Goal: Task Accomplishment & Management: Use online tool/utility

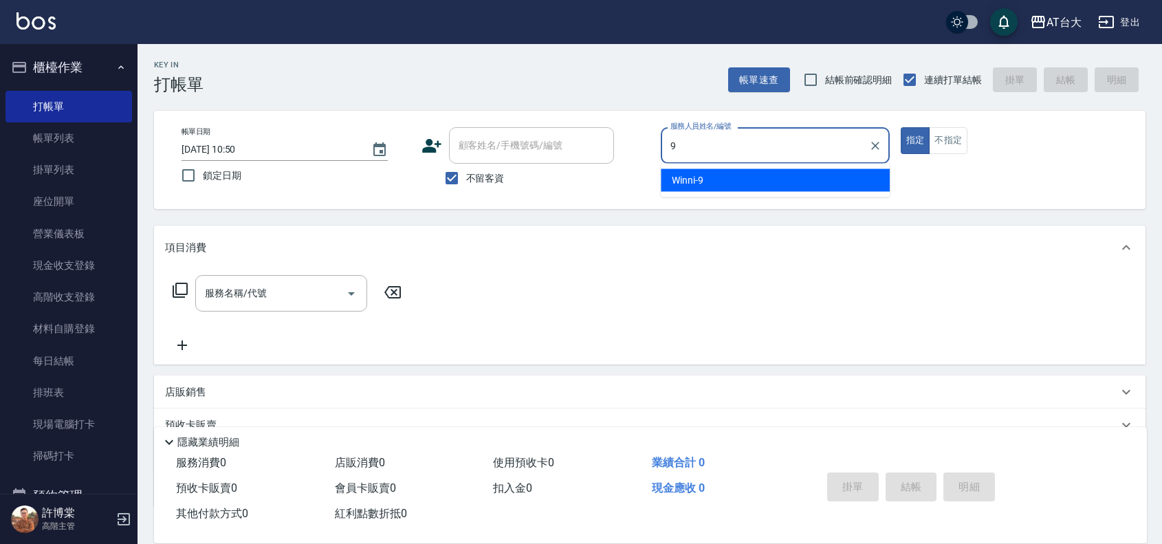
type input "Winni-9"
type button "true"
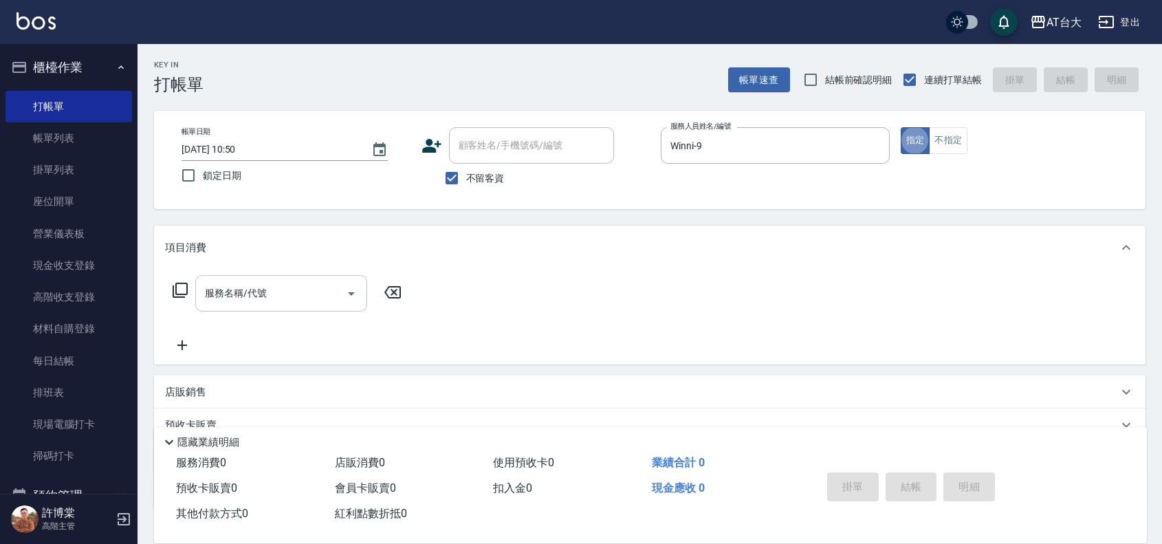
drag, startPoint x: 283, startPoint y: 283, endPoint x: 307, endPoint y: 299, distance: 28.2
click at [289, 285] on input "服務名稱/代號" at bounding box center [270, 293] width 139 height 24
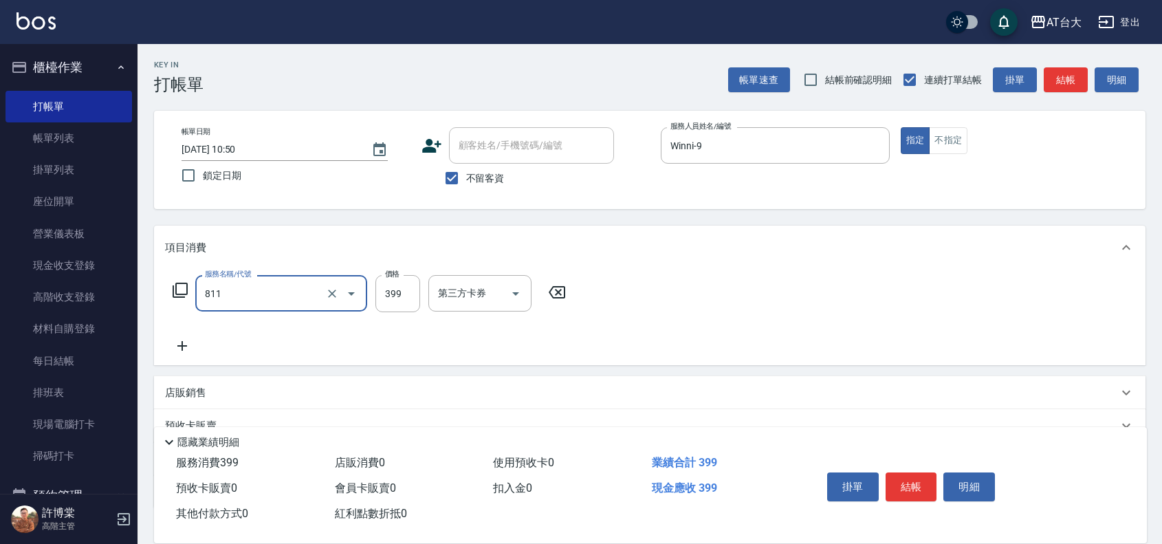
type input "洗+剪(811)"
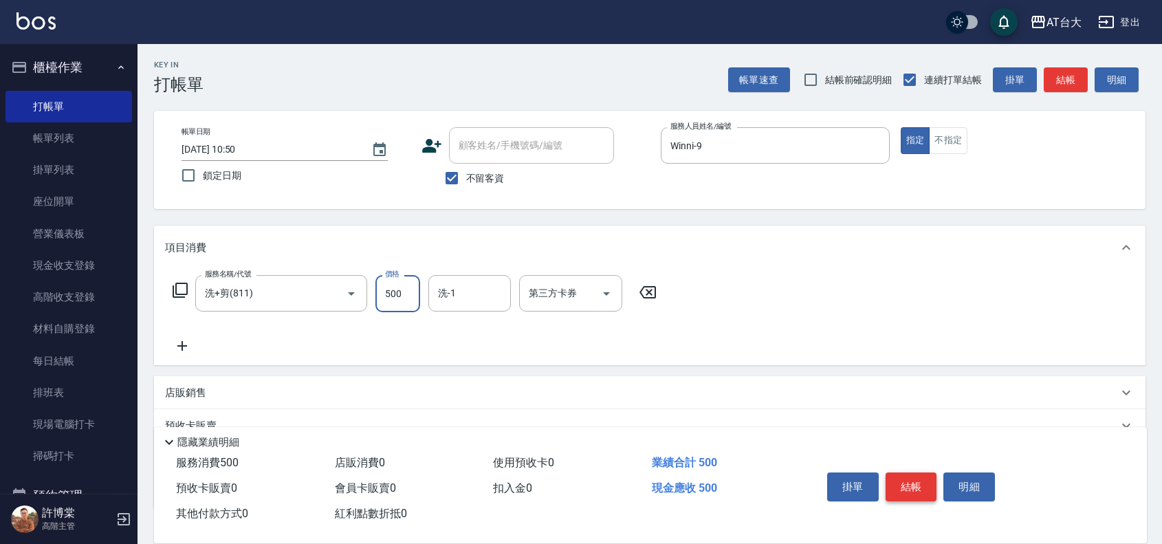
type input "500"
click at [916, 476] on button "結帳" at bounding box center [911, 486] width 52 height 29
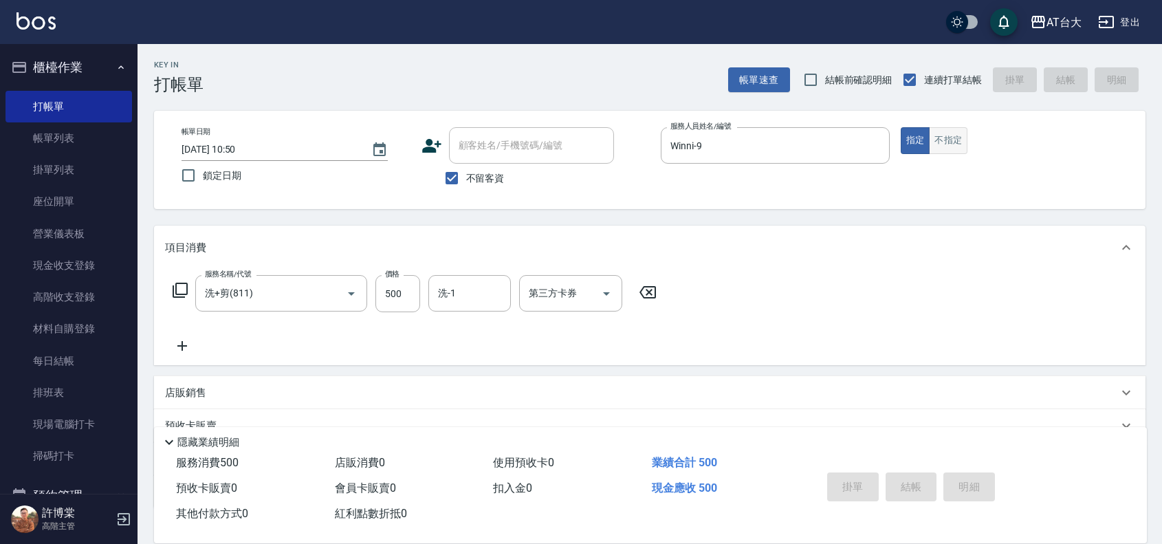
type input "[DATE] 12:19"
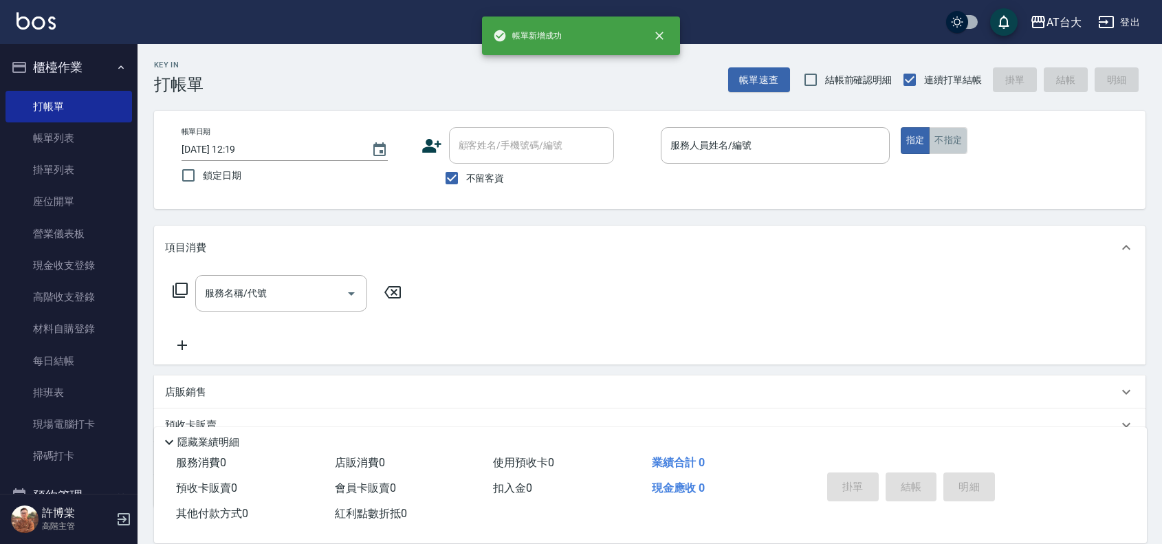
click at [956, 140] on button "不指定" at bounding box center [948, 140] width 38 height 27
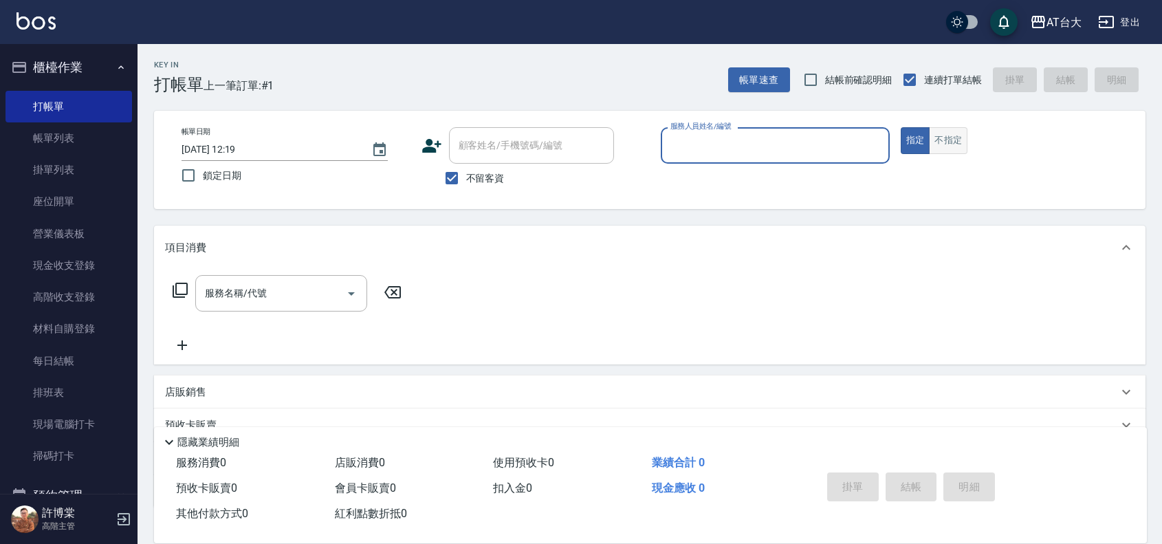
click at [942, 131] on button "不指定" at bounding box center [948, 140] width 38 height 27
click at [808, 138] on input "服務人員姓名/編號" at bounding box center [775, 145] width 217 height 24
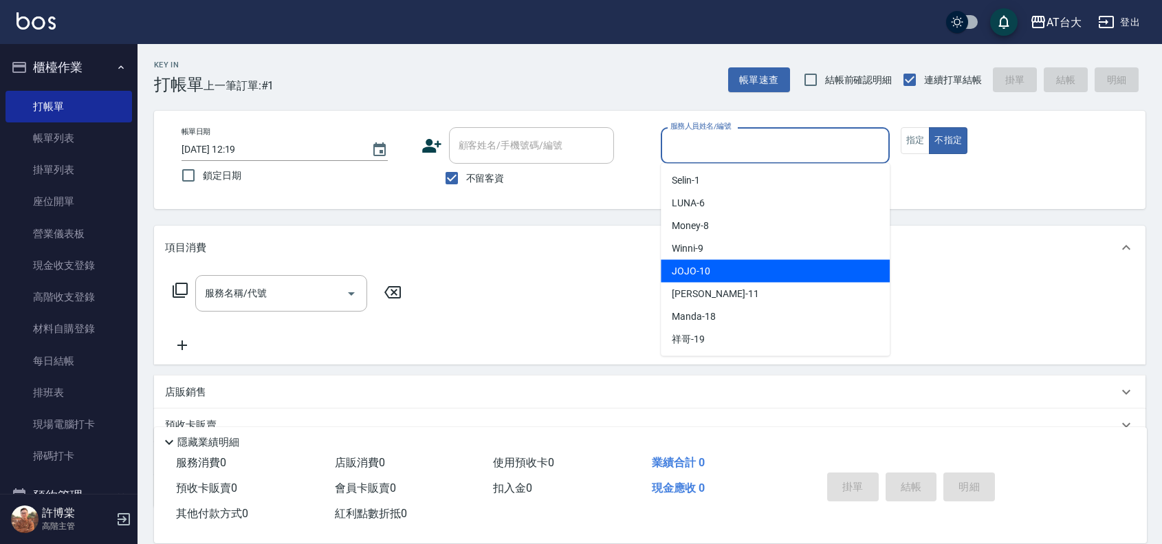
click at [781, 268] on div "JOJO -10" at bounding box center [775, 271] width 229 height 23
type input "JOJO-10"
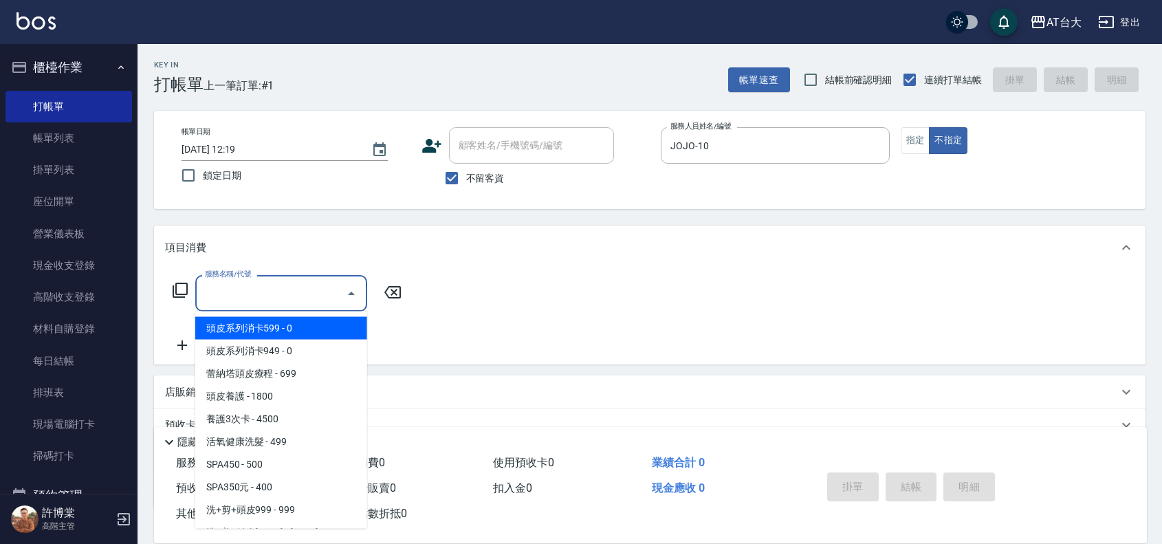
click at [313, 284] on input "服務名稱/代號" at bounding box center [270, 293] width 139 height 24
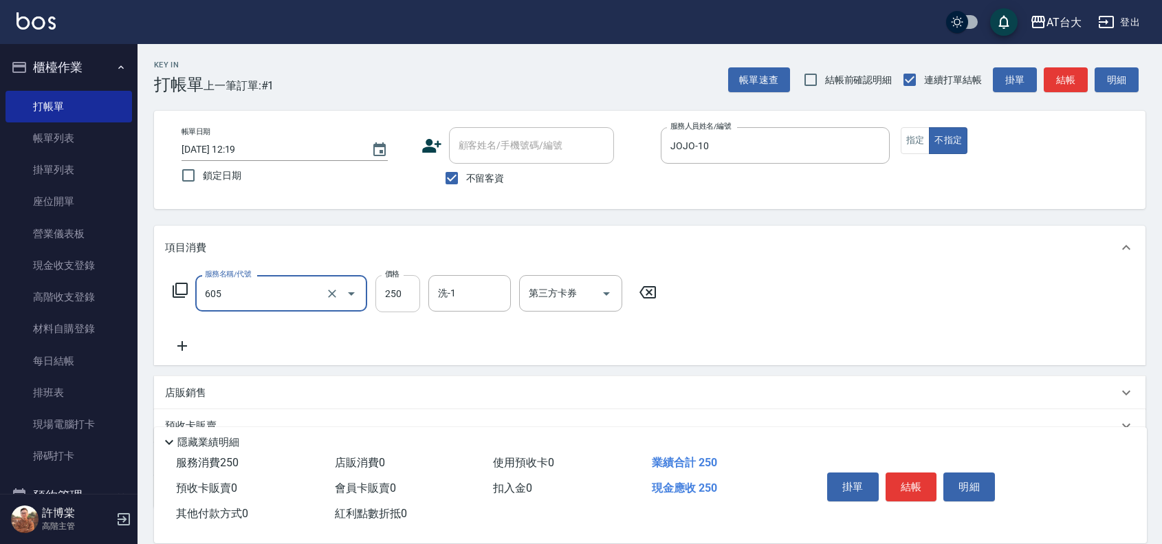
type input "洗髮 (女)(605)"
click at [389, 279] on input "250" at bounding box center [397, 293] width 45 height 37
type input "350"
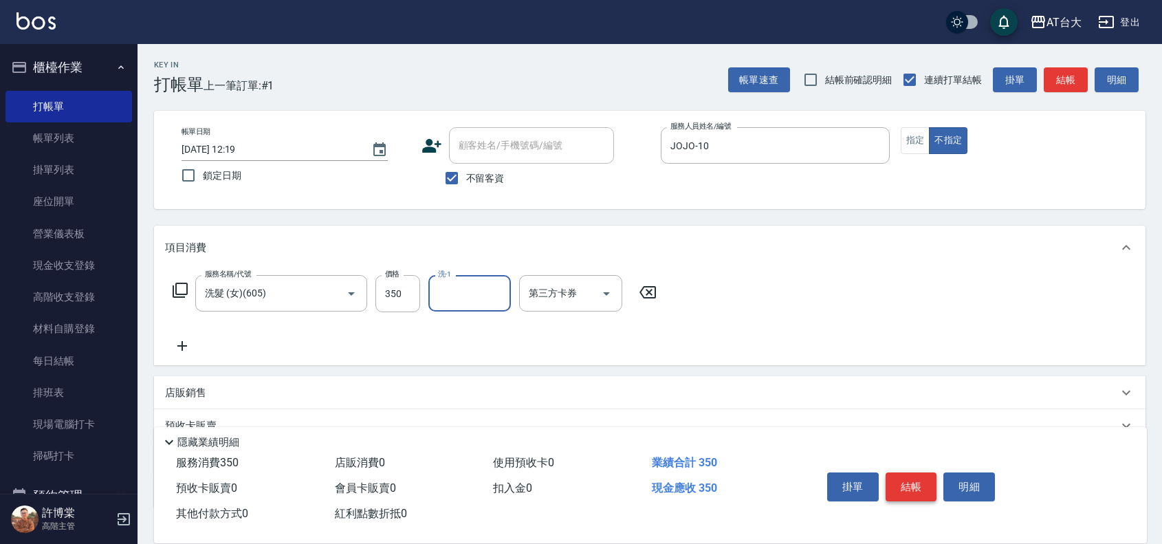
click at [919, 479] on button "結帳" at bounding box center [911, 486] width 52 height 29
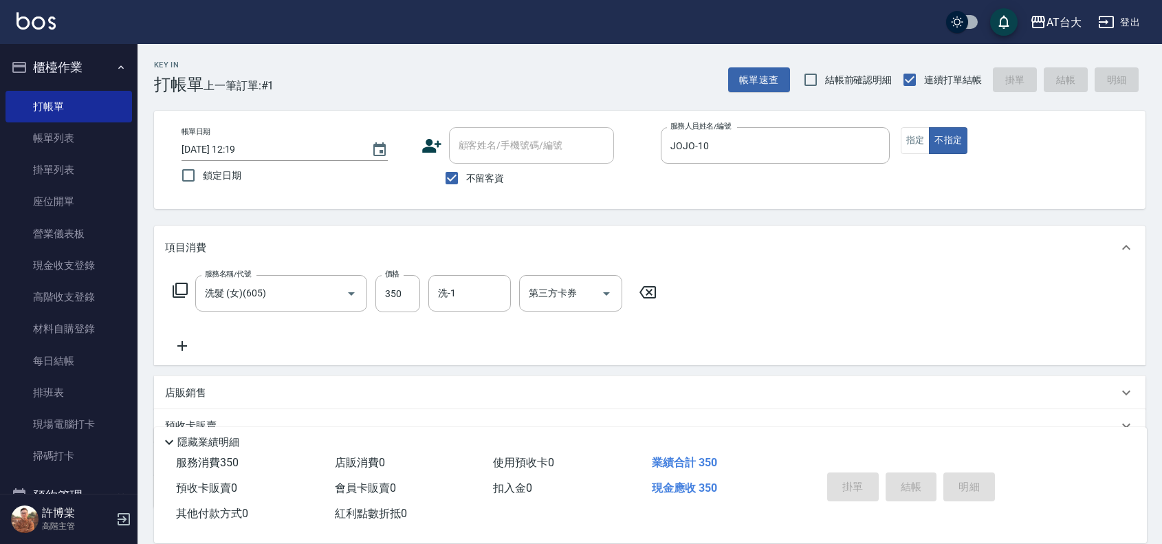
type input "[DATE] 12:36"
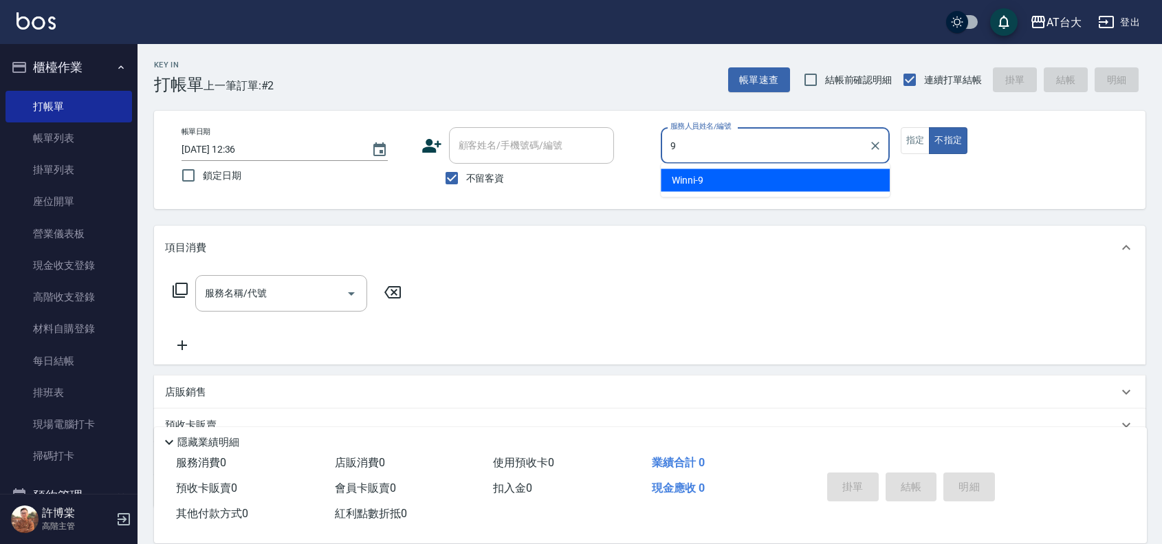
type input "Winni-9"
type button "false"
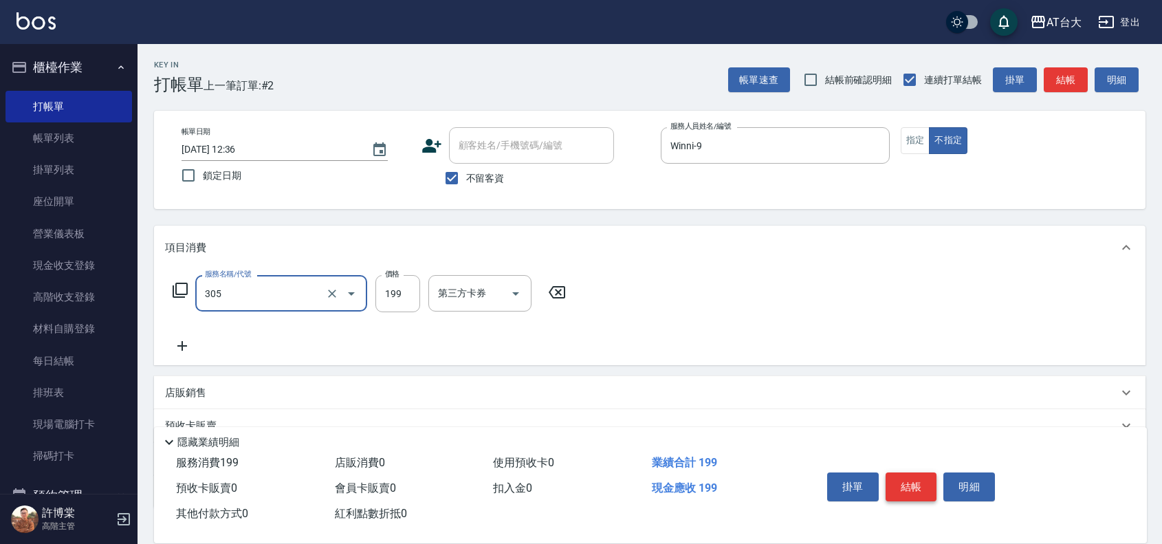
type input "剪髮(305)"
type input "250"
click at [902, 492] on button "結帳" at bounding box center [911, 486] width 52 height 29
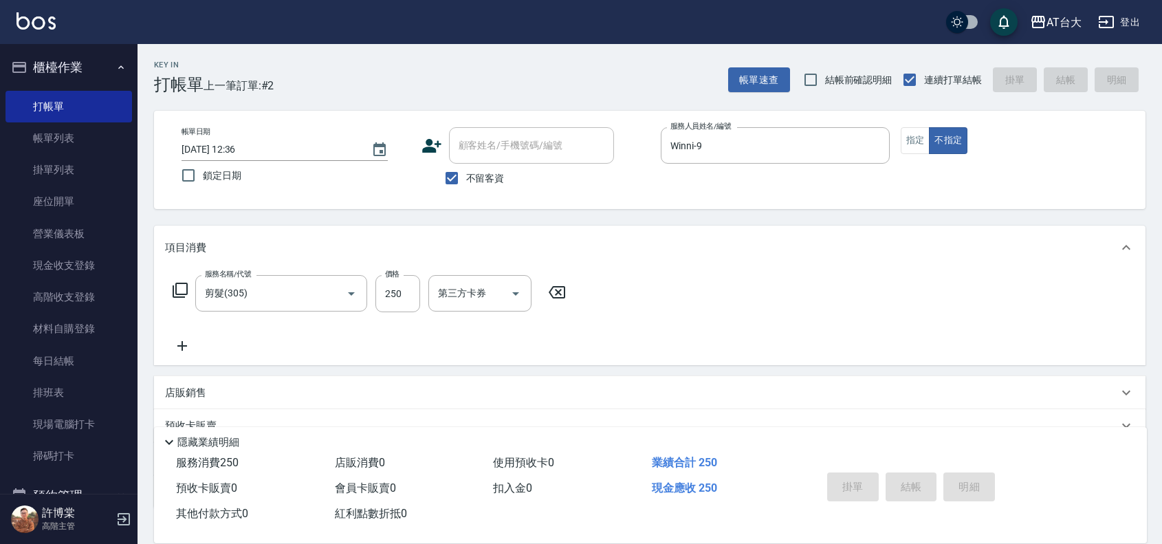
type input "[DATE] 12:57"
